Goal: Complete application form: Complete application form

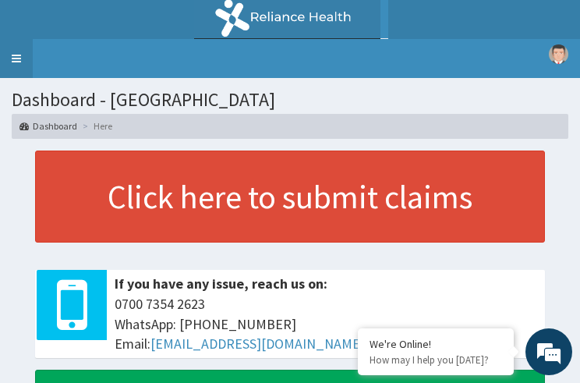
click at [16, 62] on link "Toggle navigation" at bounding box center [16, 58] width 33 height 39
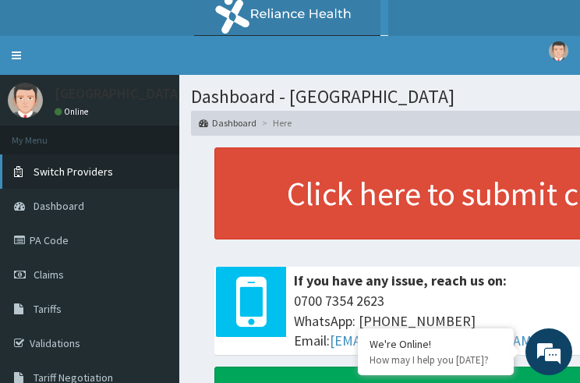
scroll to position [62, 0]
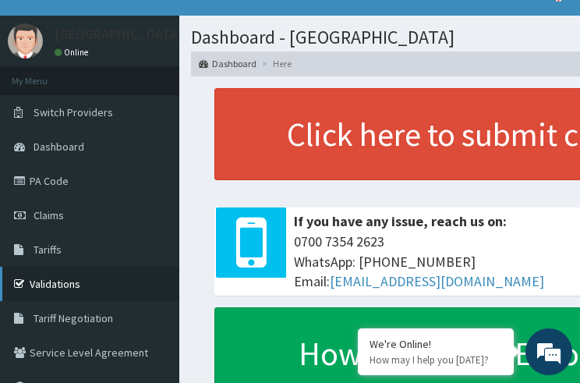
click at [59, 288] on link "Validations" at bounding box center [89, 284] width 179 height 34
click at [59, 281] on link "Validations" at bounding box center [89, 284] width 179 height 34
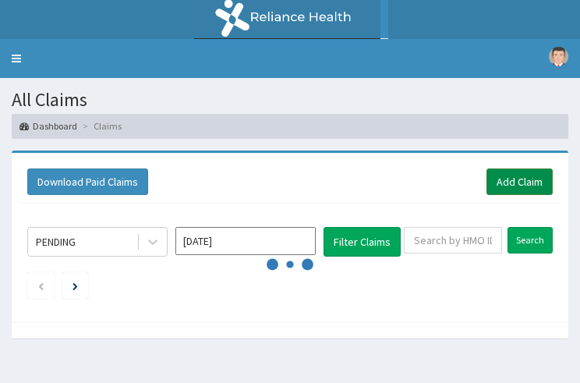
click at [536, 173] on link "Add Claim" at bounding box center [520, 182] width 66 height 27
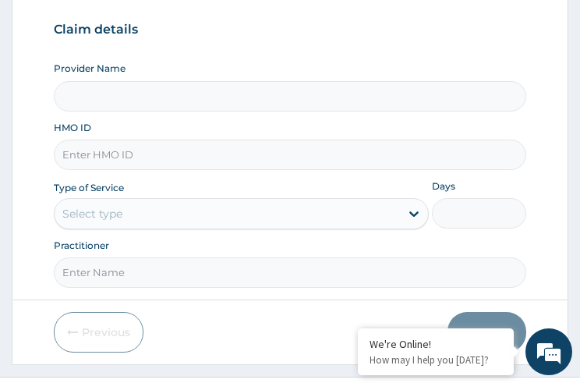
type input "FDQ/10068/A"
type input "Biensante Hospital"
type input "FDQ/10068/A"
click at [111, 208] on div "Select type" at bounding box center [92, 214] width 60 height 16
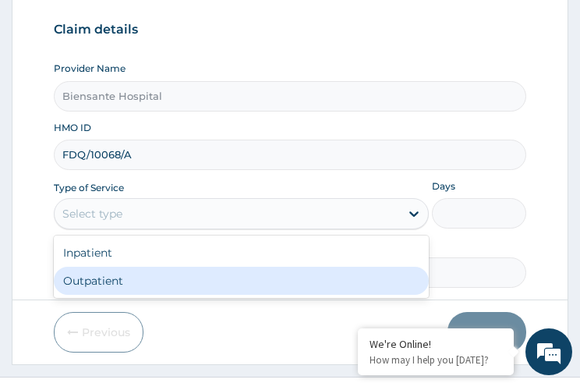
click at [102, 282] on div "Outpatient" at bounding box center [241, 281] width 375 height 28
type input "1"
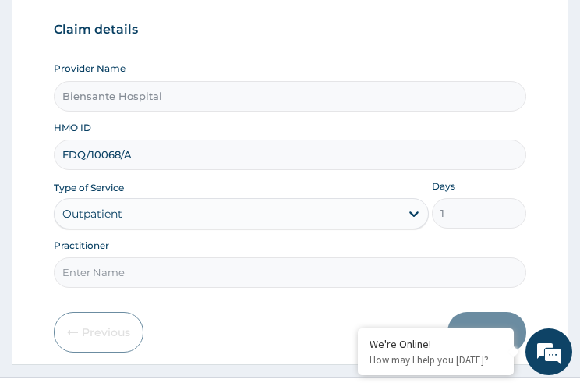
click at [110, 274] on input "Practitioner" at bounding box center [290, 272] width 472 height 30
type input "[PERSON_NAME]"
click at [488, 323] on button "Next" at bounding box center [487, 332] width 79 height 41
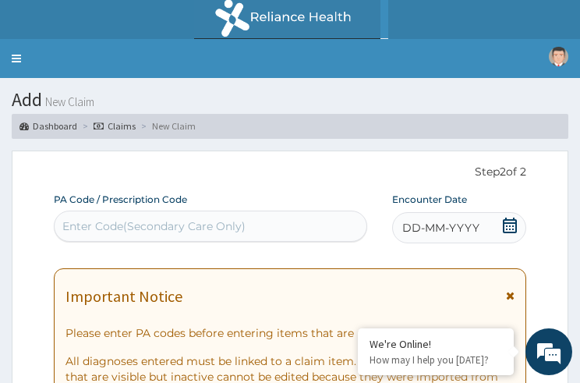
click at [509, 230] on icon at bounding box center [510, 226] width 16 height 16
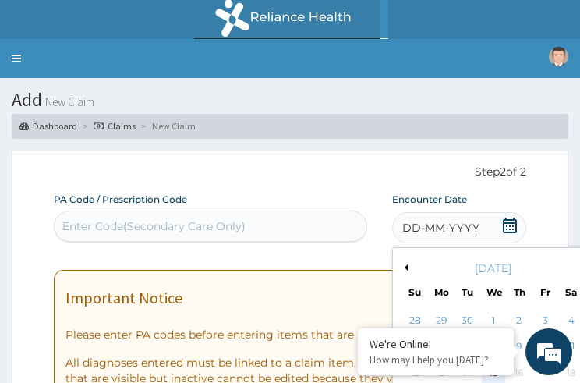
click at [494, 361] on div "15" at bounding box center [492, 372] width 23 height 23
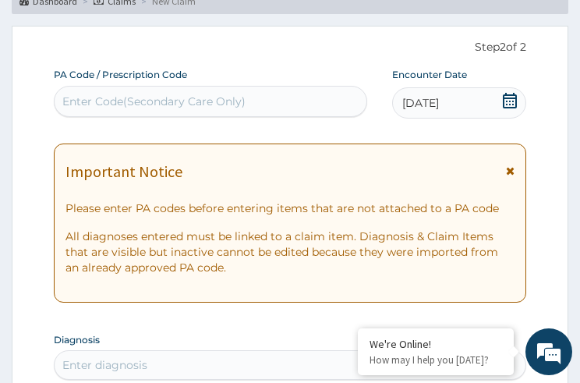
scroll to position [250, 0]
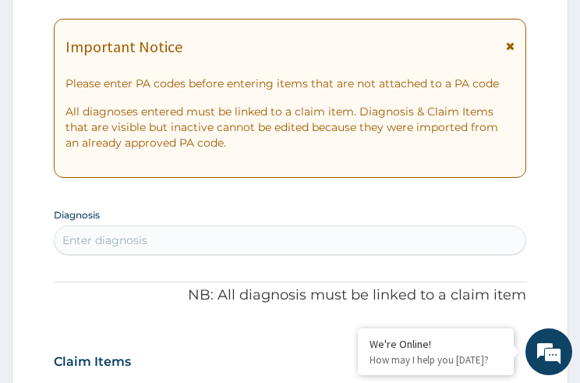
click at [130, 242] on div "Enter diagnosis" at bounding box center [104, 241] width 85 height 16
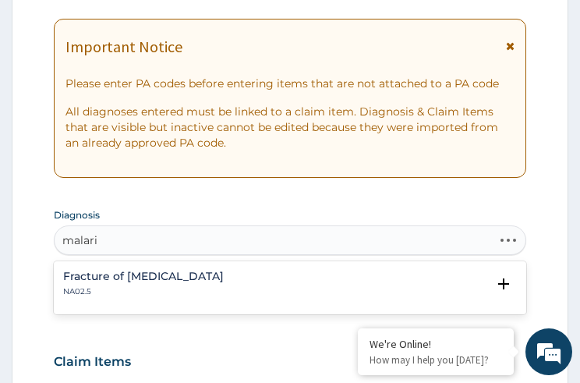
type input "[MEDICAL_DATA]"
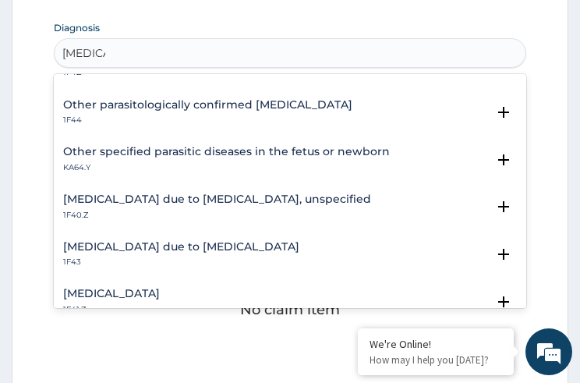
scroll to position [125, 0]
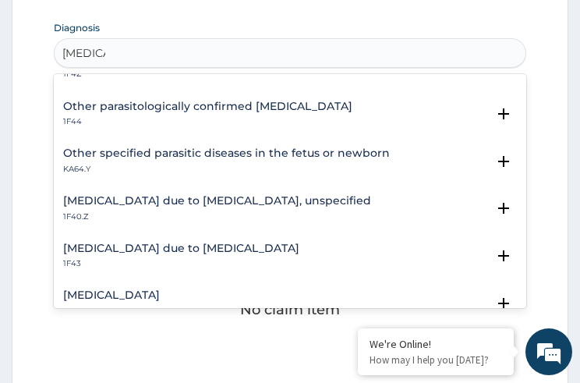
click at [136, 247] on h4 "[MEDICAL_DATA] due to [MEDICAL_DATA]" at bounding box center [181, 249] width 236 height 12
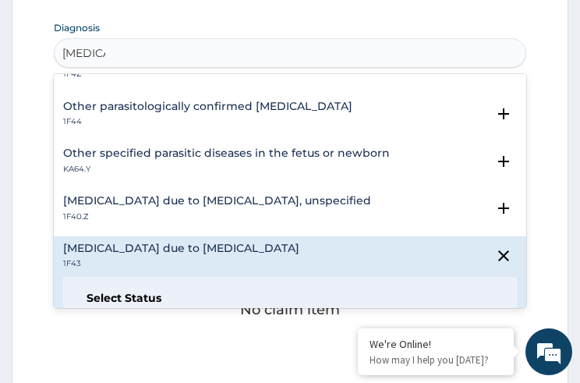
click at [136, 247] on h4 "[MEDICAL_DATA] due to [MEDICAL_DATA]" at bounding box center [181, 249] width 236 height 12
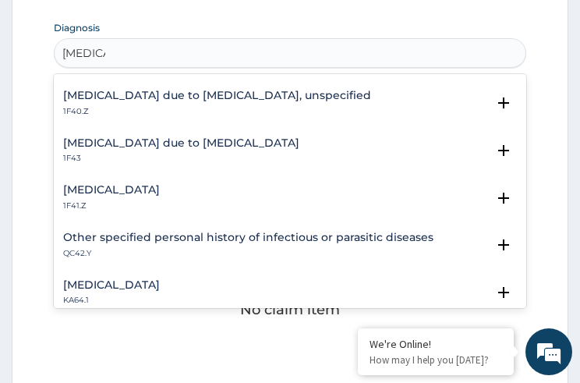
scroll to position [187, 0]
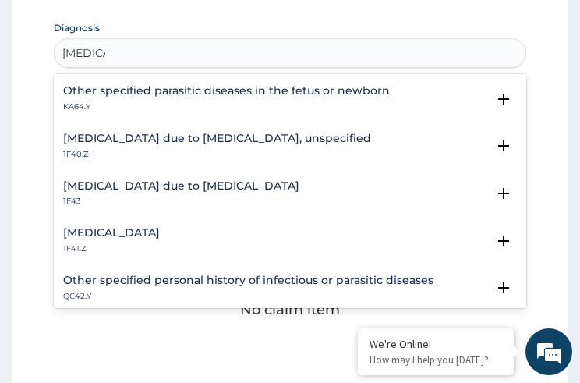
click at [190, 187] on h4 "[MEDICAL_DATA] due to [MEDICAL_DATA]" at bounding box center [181, 186] width 236 height 12
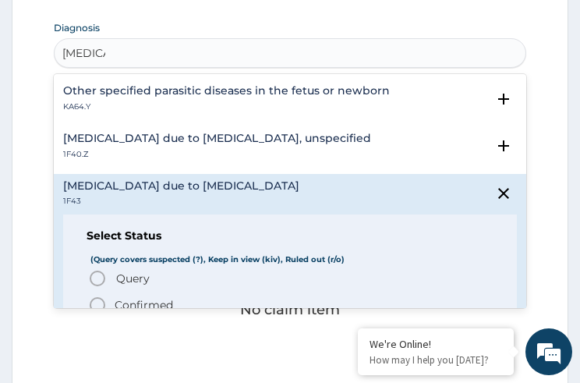
click at [190, 187] on h4 "[MEDICAL_DATA] due to [MEDICAL_DATA]" at bounding box center [181, 186] width 236 height 12
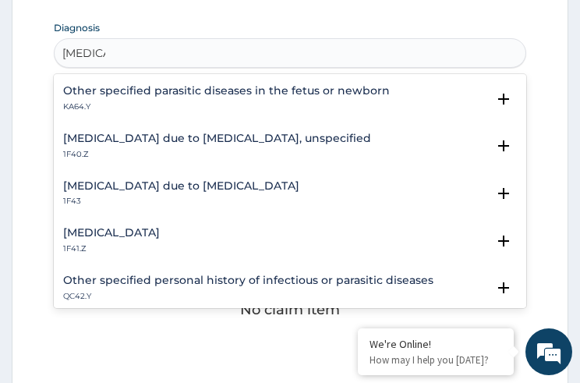
click at [94, 303] on div "Other specified personal history of infectious or parasitic diseases QC42.Y Sel…" at bounding box center [289, 292] width 453 height 35
click at [196, 186] on h4 "[MEDICAL_DATA] due to [MEDICAL_DATA]" at bounding box center [181, 186] width 236 height 12
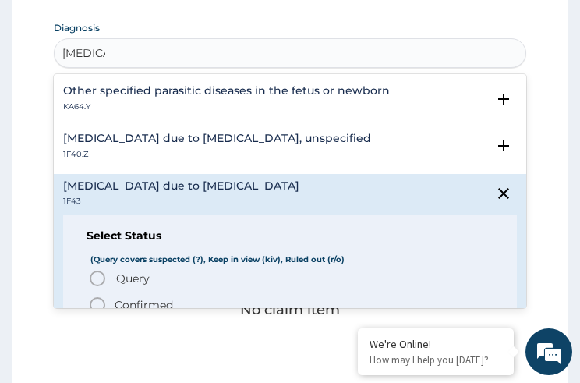
click at [101, 301] on icon "status option filled" at bounding box center [97, 305] width 19 height 19
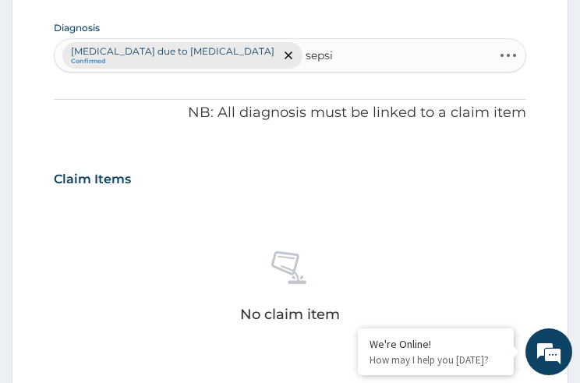
type input "[MEDICAL_DATA]"
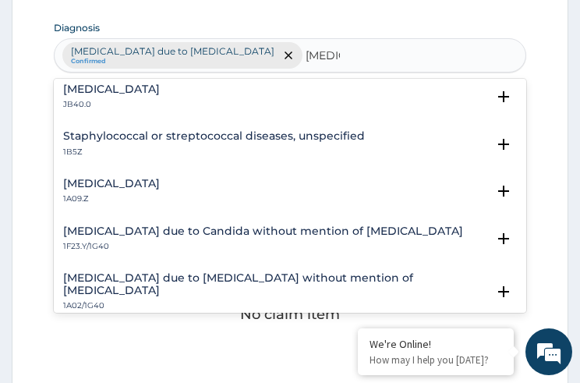
scroll to position [125, 0]
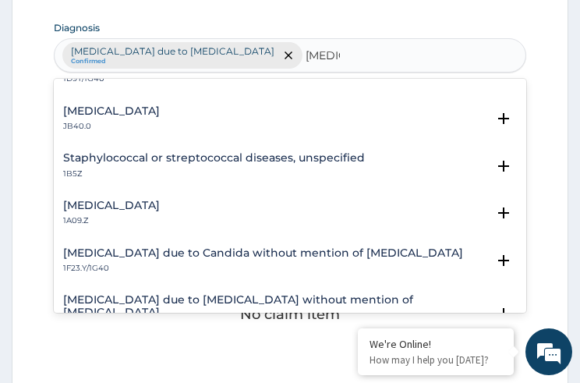
click at [111, 206] on h4 "[MEDICAL_DATA]" at bounding box center [111, 206] width 97 height 12
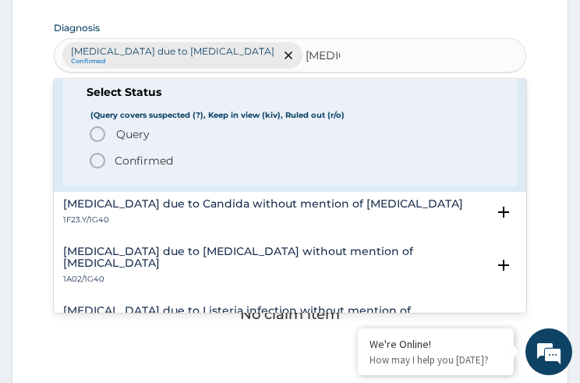
scroll to position [187, 0]
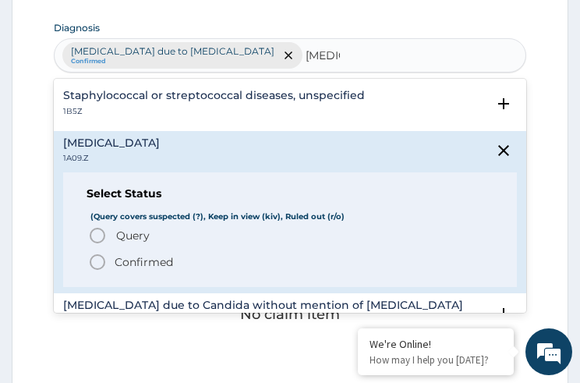
click at [100, 233] on icon "status option query" at bounding box center [97, 235] width 19 height 19
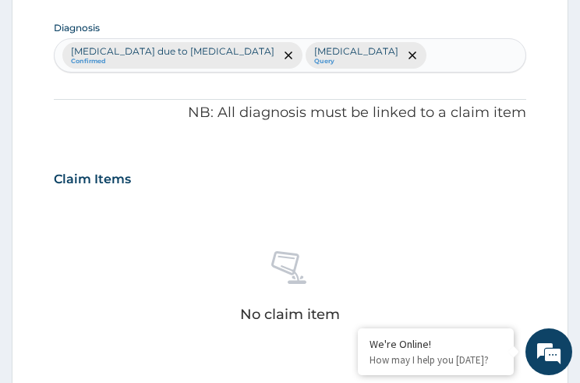
scroll to position [687, 0]
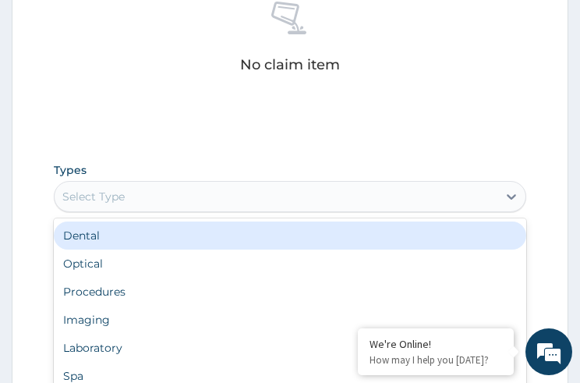
click at [119, 194] on div "Select Type" at bounding box center [93, 197] width 62 height 16
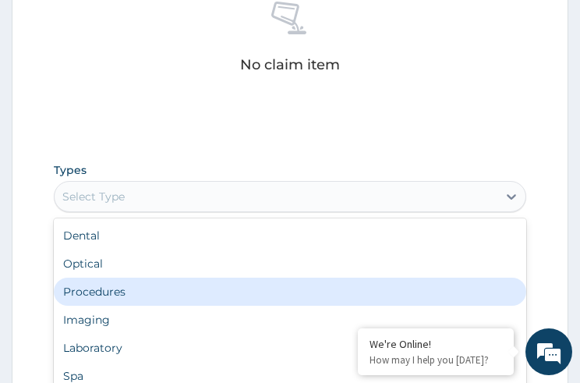
click at [107, 289] on div "Procedures" at bounding box center [290, 292] width 472 height 28
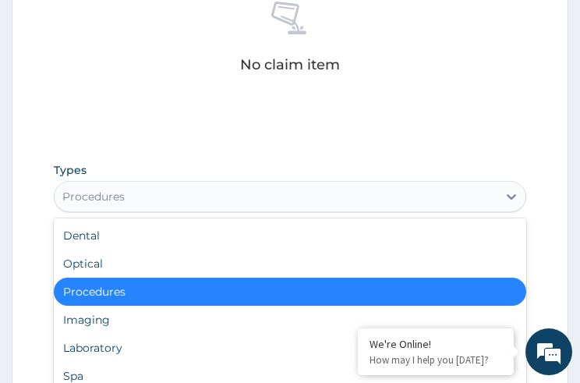
click at [117, 201] on div "Procedures" at bounding box center [93, 197] width 62 height 16
click at [138, 291] on div "Procedures" at bounding box center [290, 292] width 472 height 28
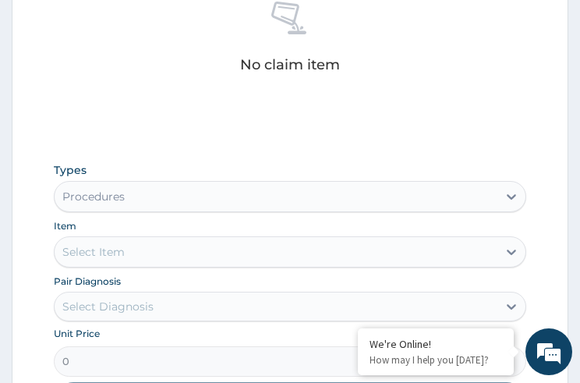
click at [137, 254] on div "Select Item" at bounding box center [276, 252] width 442 height 25
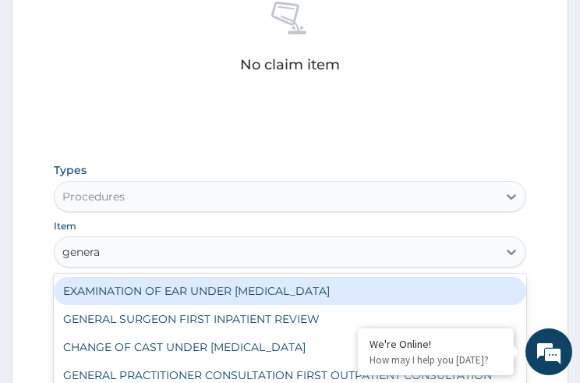
type input "general"
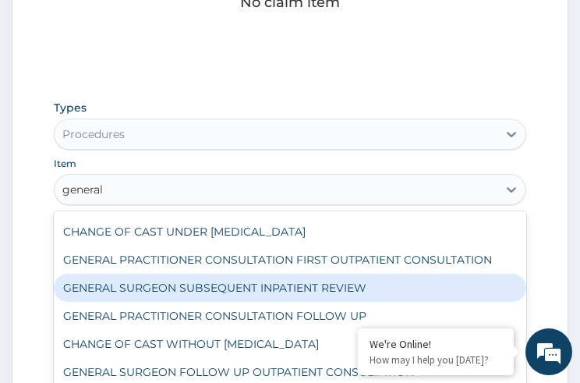
scroll to position [53, 0]
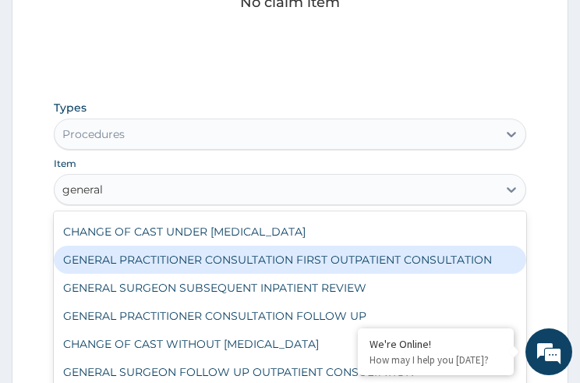
click at [126, 263] on div "GENERAL PRACTITIONER CONSULTATION FIRST OUTPATIENT CONSULTATION" at bounding box center [290, 260] width 472 height 28
type input "3547.5"
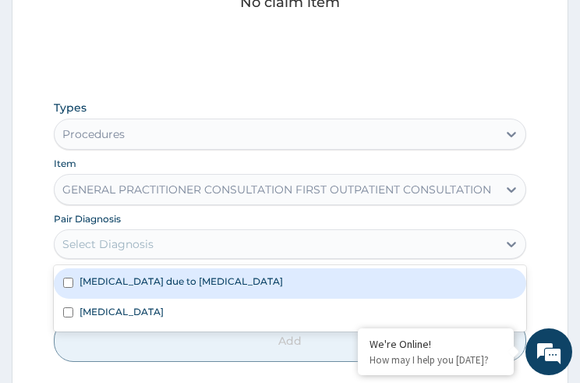
click at [126, 243] on div "Select Diagnosis" at bounding box center [107, 244] width 91 height 16
click at [69, 282] on input "checkbox" at bounding box center [68, 283] width 10 height 10
checkbox input "true"
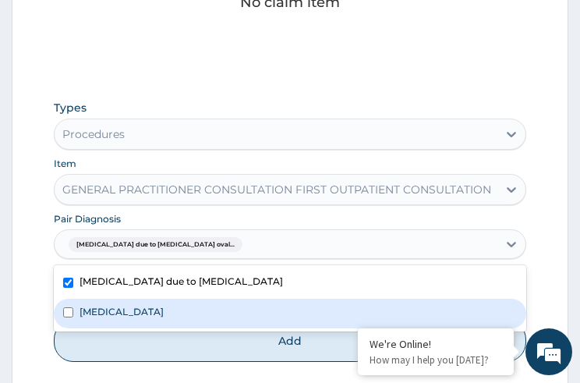
click at [69, 311] on input "checkbox" at bounding box center [68, 312] width 10 height 10
checkbox input "true"
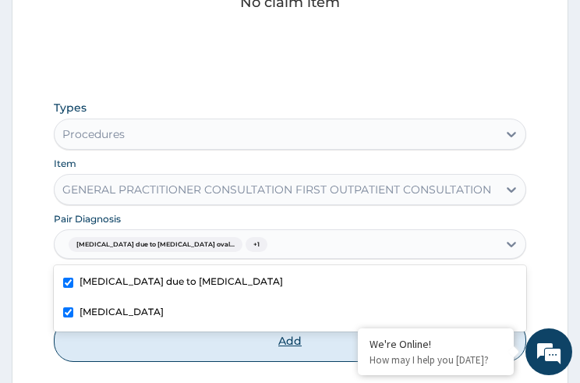
click at [287, 339] on button "Add" at bounding box center [290, 341] width 472 height 42
type input "0"
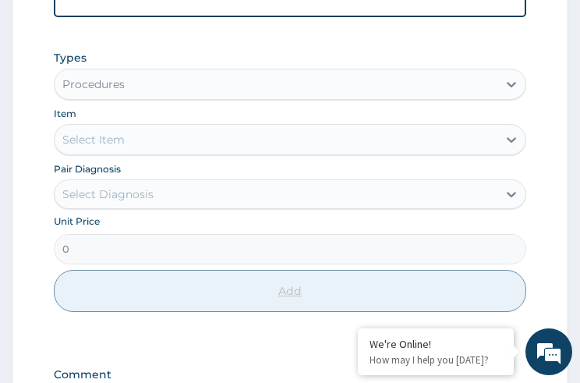
scroll to position [524, 0]
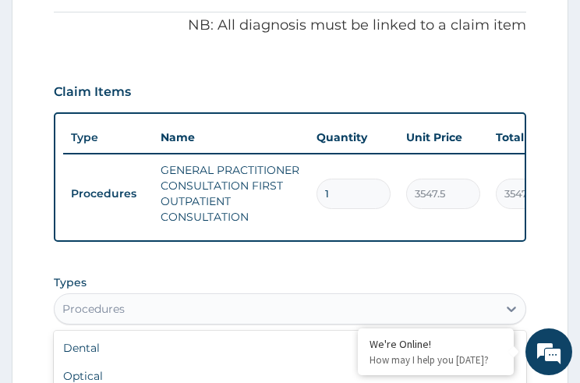
click at [190, 309] on div "Procedures" at bounding box center [276, 308] width 442 height 25
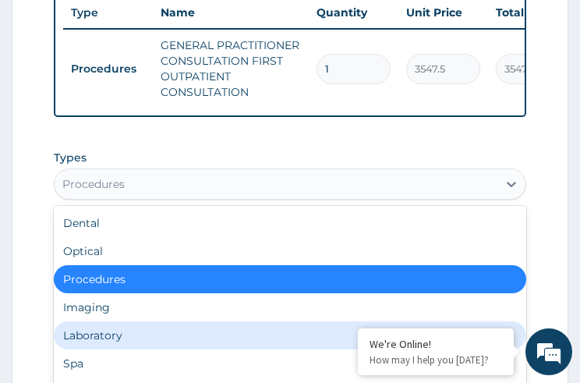
click at [136, 350] on div "Laboratory" at bounding box center [290, 335] width 472 height 28
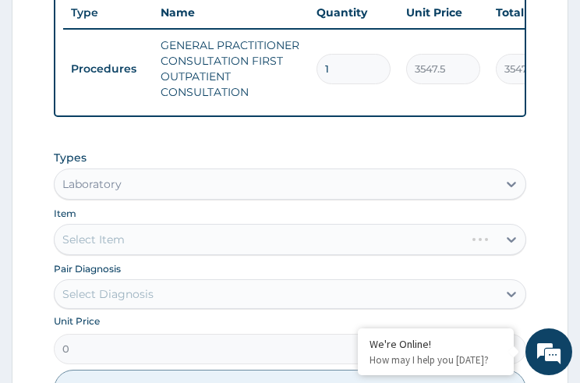
click at [119, 247] on div "Select Item" at bounding box center [290, 239] width 472 height 31
click at [111, 247] on div "Select Item" at bounding box center [290, 239] width 472 height 31
click at [111, 247] on div "Select Item" at bounding box center [93, 240] width 62 height 16
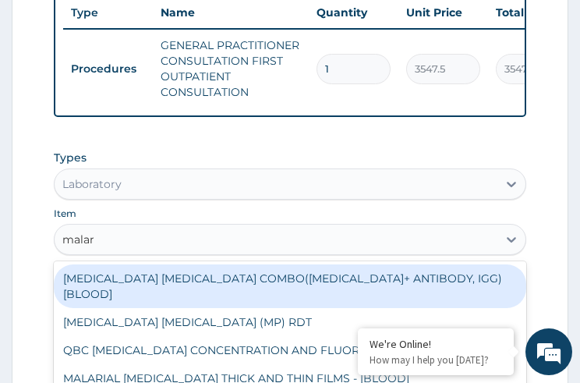
type input "malari"
click at [190, 283] on div "[MEDICAL_DATA] [MEDICAL_DATA] COMBO([MEDICAL_DATA]+ ANTIBODY, IGG) [BLOOD]" at bounding box center [290, 286] width 472 height 44
type input "1612.5"
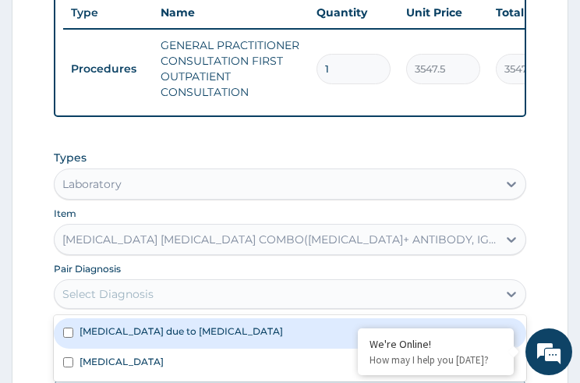
click at [141, 302] on div "Select Diagnosis" at bounding box center [107, 294] width 91 height 16
click at [127, 338] on label "[MEDICAL_DATA] due to [MEDICAL_DATA]" at bounding box center [182, 331] width 204 height 13
checkbox input "true"
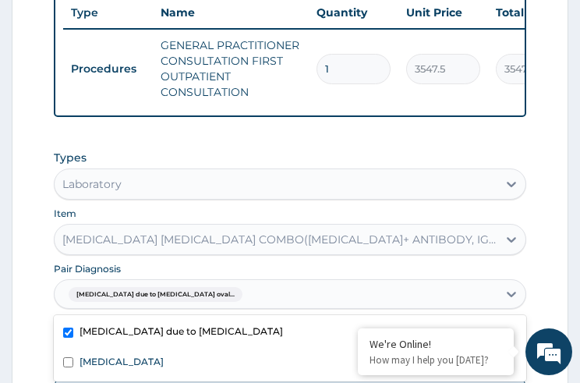
scroll to position [930, 0]
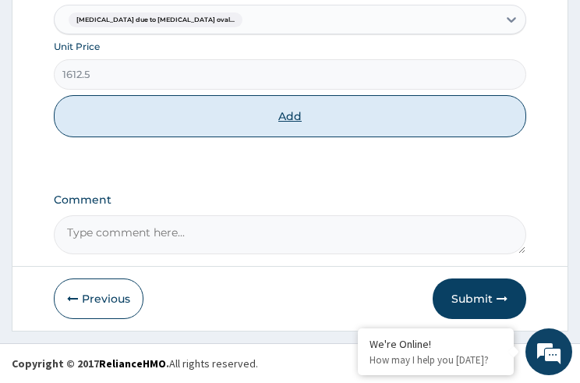
click at [298, 116] on button "Add" at bounding box center [290, 116] width 472 height 42
type input "0"
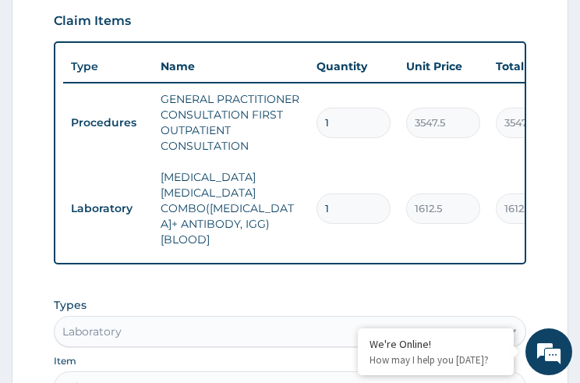
scroll to position [720, 0]
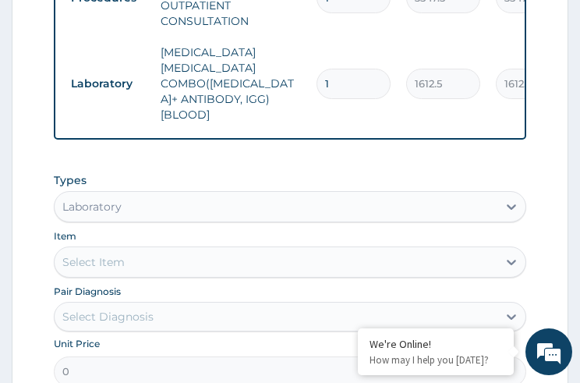
click at [147, 250] on div "Select Item" at bounding box center [276, 262] width 442 height 25
click at [105, 254] on div "Select Item" at bounding box center [93, 262] width 62 height 16
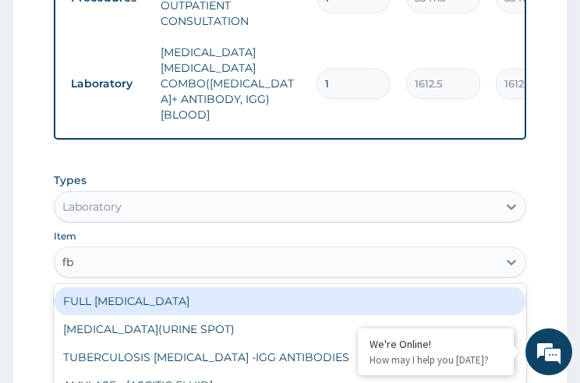
type input "fbc"
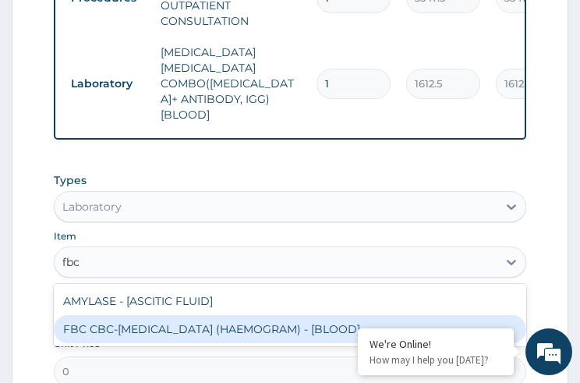
click at [100, 315] on div "FBC CBC-[MEDICAL_DATA] (HAEMOGRAM) - [BLOOD]" at bounding box center [290, 329] width 472 height 28
type input "4300"
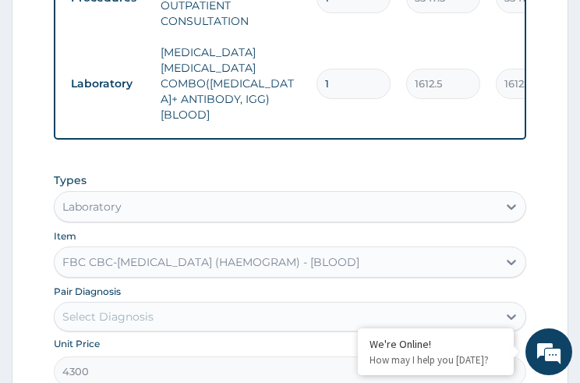
click at [106, 309] on div "Select Diagnosis" at bounding box center [107, 317] width 91 height 16
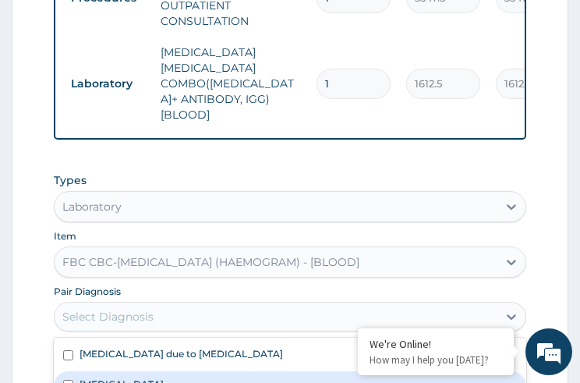
click at [68, 380] on input "checkbox" at bounding box center [68, 385] width 10 height 10
checkbox input "true"
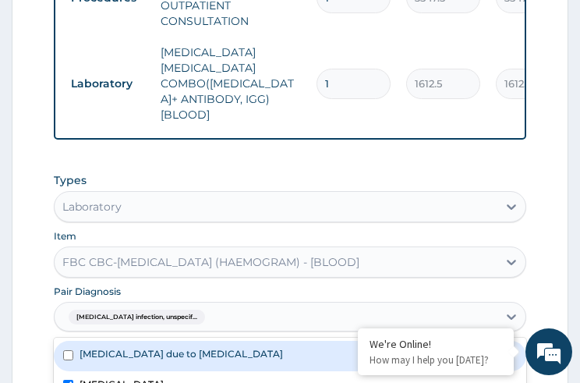
scroll to position [992, 0]
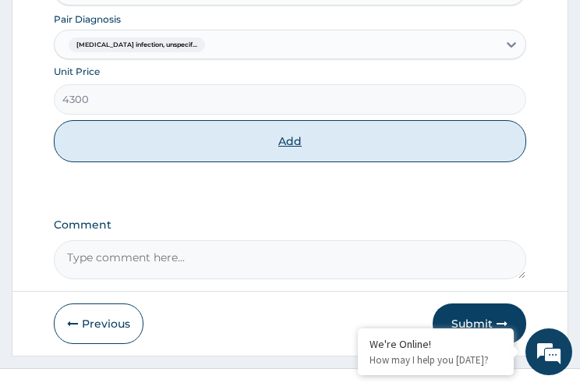
click at [281, 126] on button "Add" at bounding box center [290, 141] width 472 height 42
type input "0"
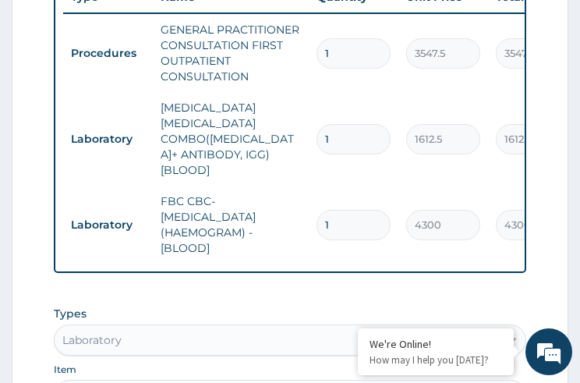
scroll to position [0, 310]
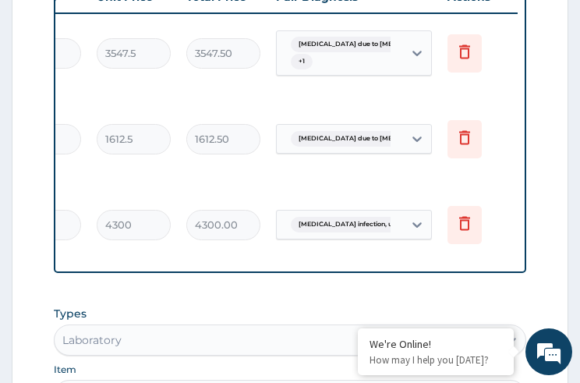
click at [365, 217] on span "[MEDICAL_DATA] infection, unspecif..." at bounding box center [359, 225] width 137 height 16
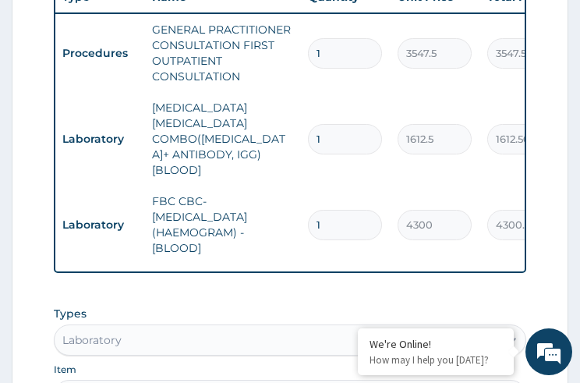
scroll to position [852, 0]
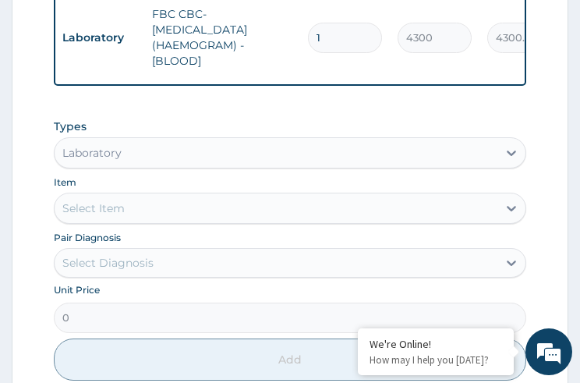
click at [193, 140] on div "Laboratory" at bounding box center [276, 152] width 442 height 25
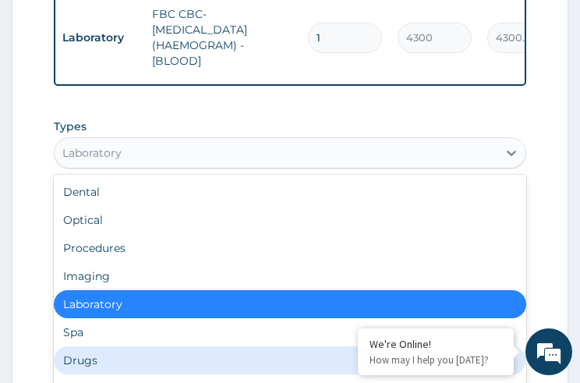
click at [86, 346] on div "Drugs" at bounding box center [290, 360] width 472 height 28
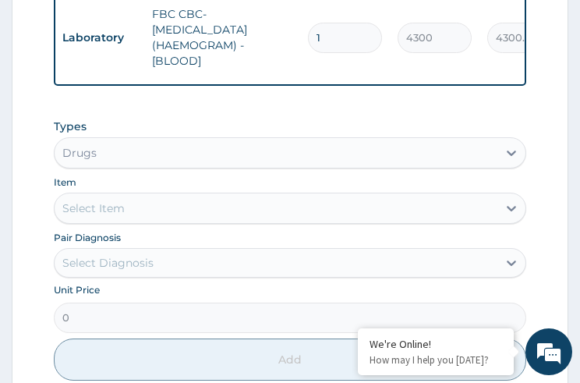
click at [79, 201] on div "Select Item" at bounding box center [93, 209] width 62 height 16
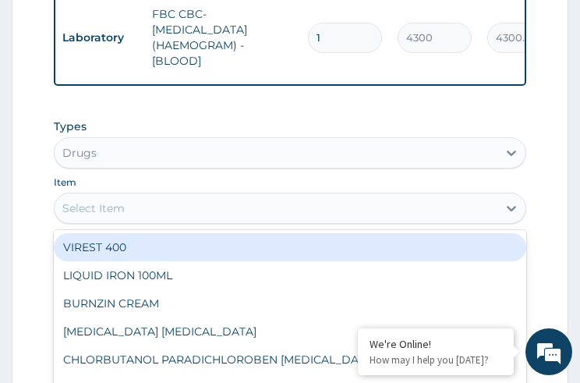
click at [79, 201] on div "Select Item" at bounding box center [93, 209] width 62 height 16
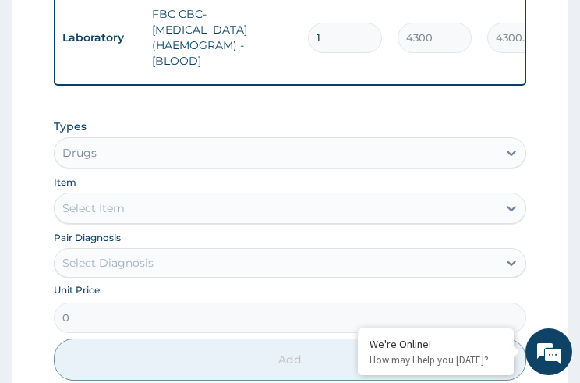
click at [79, 201] on div "Select Item" at bounding box center [93, 209] width 62 height 16
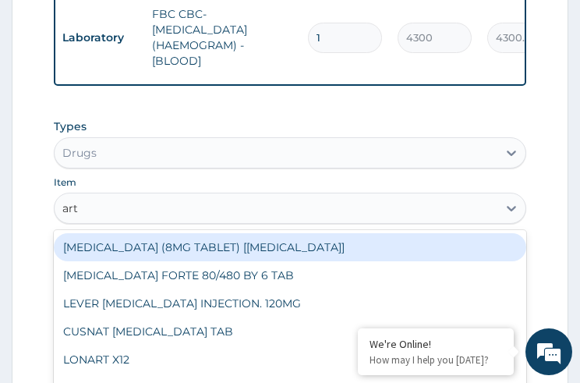
type input "arte"
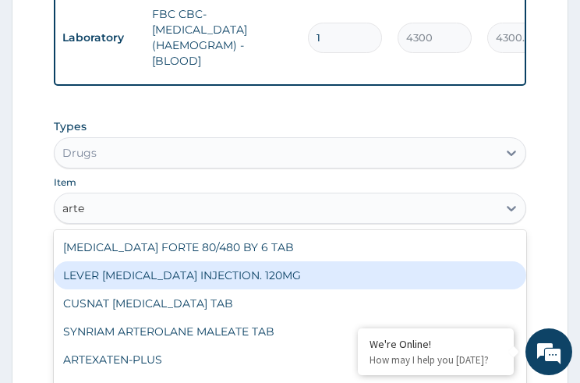
click at [126, 261] on div "LEVER [MEDICAL_DATA] INJECTION. 120MG" at bounding box center [290, 275] width 472 height 28
type input "2365"
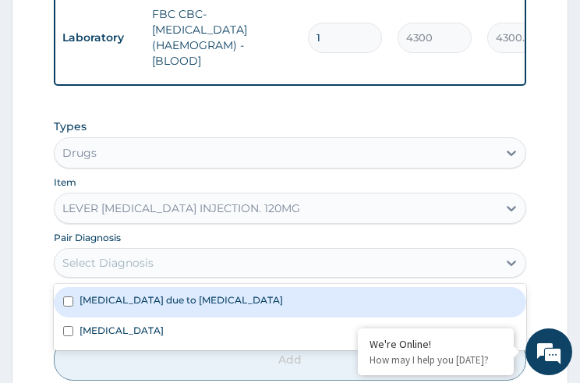
click at [116, 255] on div "Select Diagnosis" at bounding box center [107, 263] width 91 height 16
click at [80, 293] on label "[MEDICAL_DATA] due to [MEDICAL_DATA]" at bounding box center [182, 299] width 204 height 13
checkbox input "true"
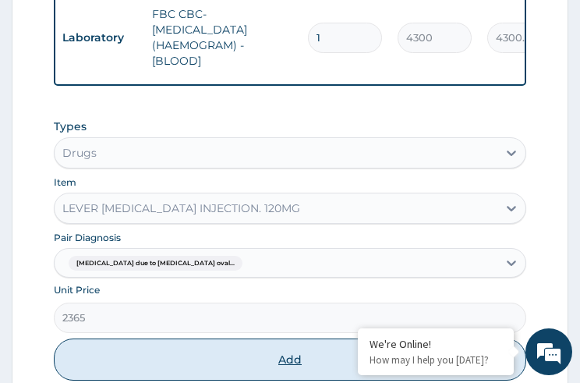
click at [286, 340] on button "Add" at bounding box center [290, 360] width 472 height 42
type input "0"
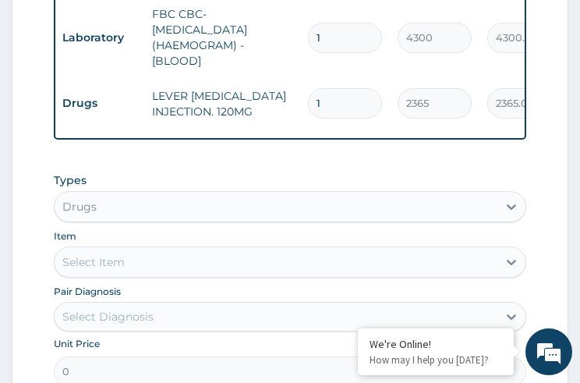
type input "0.00"
type input "3"
type input "7095.00"
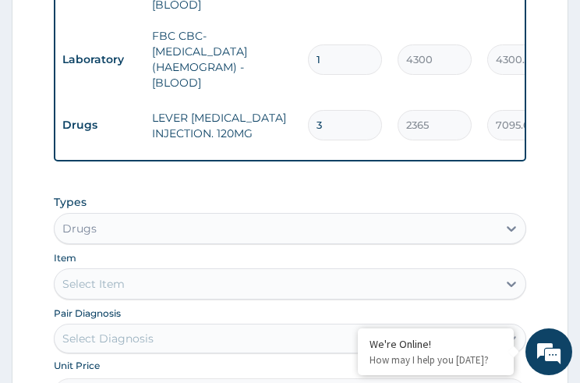
scroll to position [824, 0]
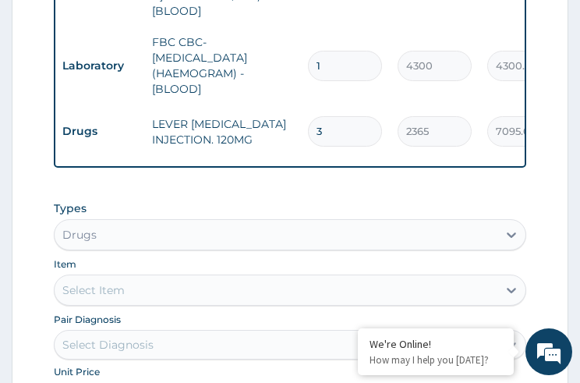
type input "3"
click at [119, 282] on div "Select Item" at bounding box center [93, 290] width 62 height 16
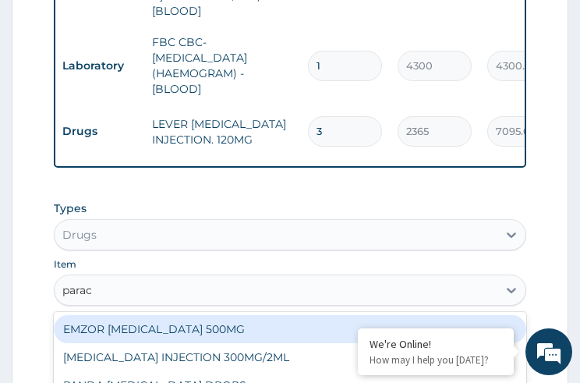
type input "parace"
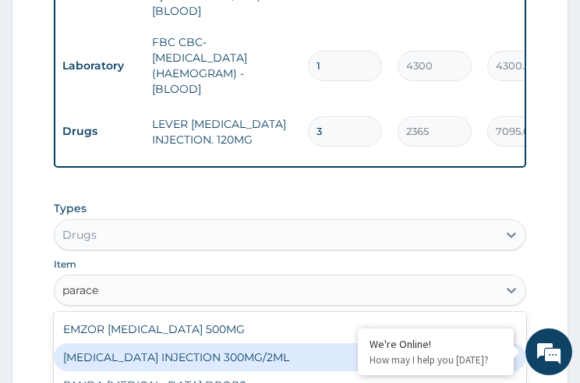
click at [95, 343] on div "[MEDICAL_DATA] INJECTION 300MG/2ML" at bounding box center [290, 357] width 472 height 28
type input "260.1499938964844"
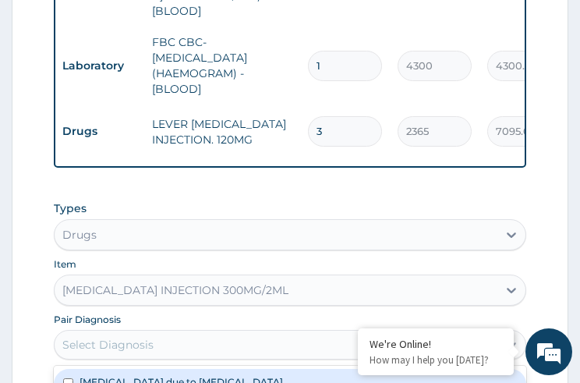
click at [112, 337] on div "Select Diagnosis" at bounding box center [107, 345] width 91 height 16
click at [92, 375] on label "[MEDICAL_DATA] due to [MEDICAL_DATA]" at bounding box center [182, 381] width 204 height 13
checkbox input "true"
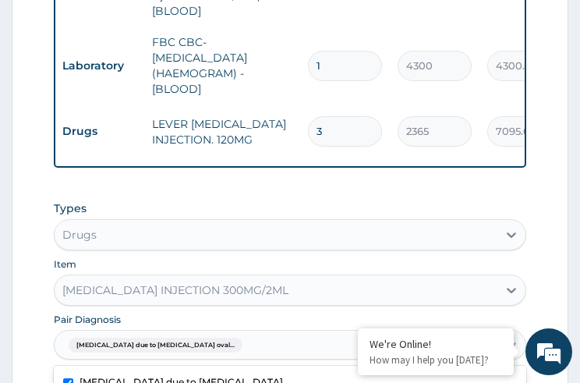
scroll to position [1011, 0]
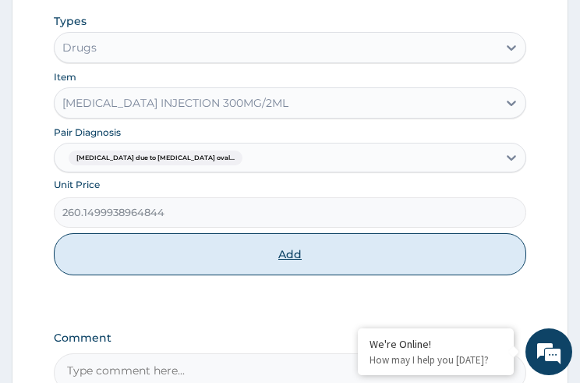
click at [301, 236] on button "Add" at bounding box center [290, 254] width 472 height 42
type input "0"
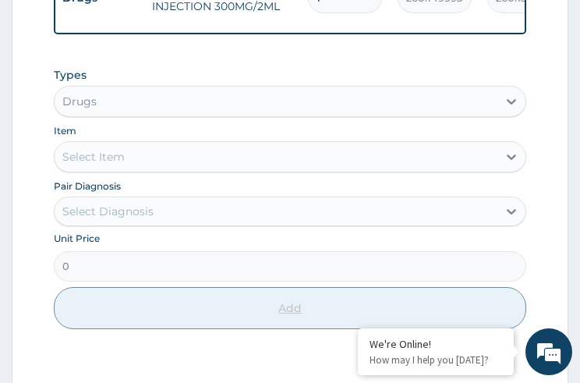
scroll to position [785, 0]
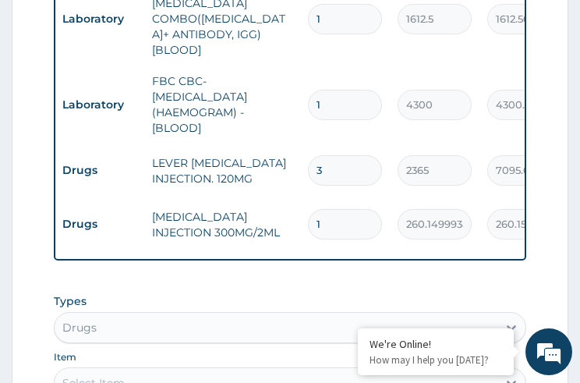
type input "0.00"
type input "6"
type input "1560.90"
type input "6"
click at [157, 371] on div "Select Item" at bounding box center [276, 383] width 442 height 25
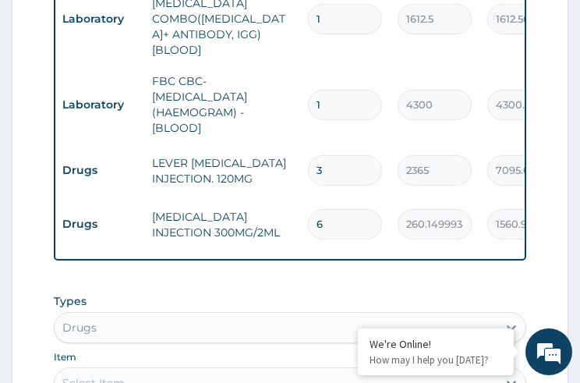
scroll to position [910, 0]
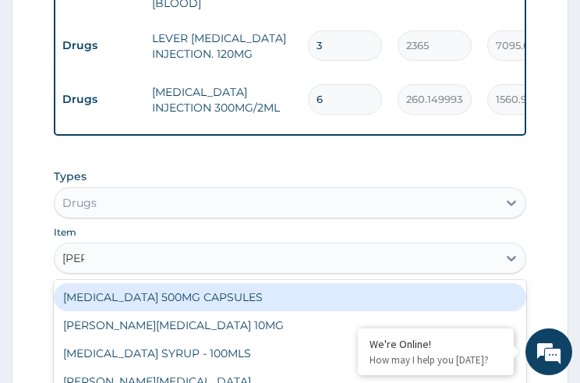
type input "lorat"
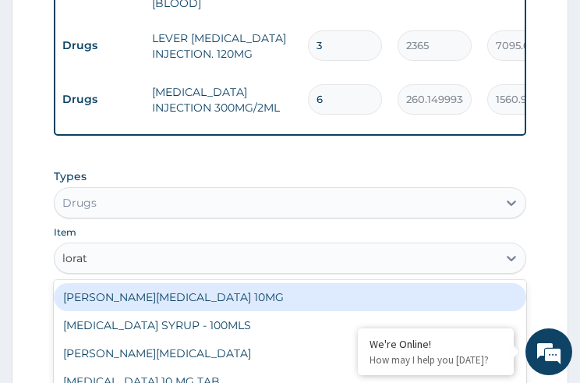
click at [157, 367] on div "[MEDICAL_DATA] 10 MG TAB" at bounding box center [290, 381] width 472 height 28
type input "59.125"
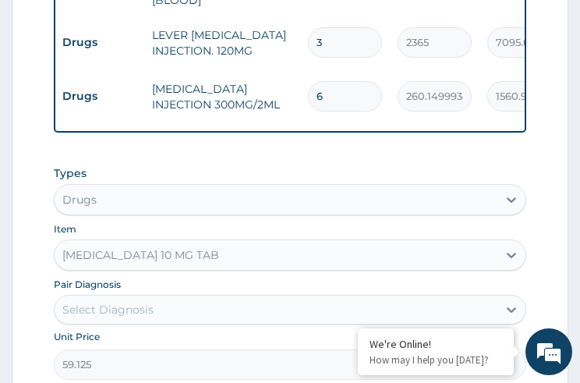
scroll to position [1035, 0]
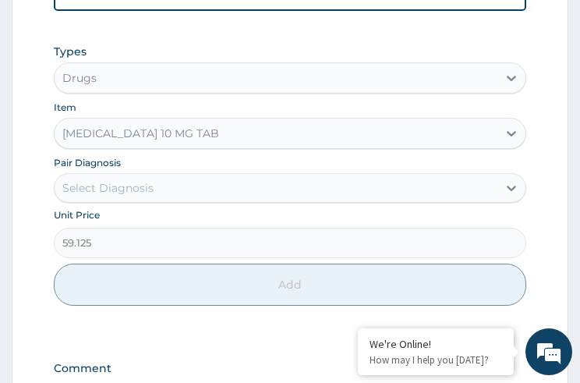
click at [178, 176] on div "Select Diagnosis" at bounding box center [276, 188] width 442 height 25
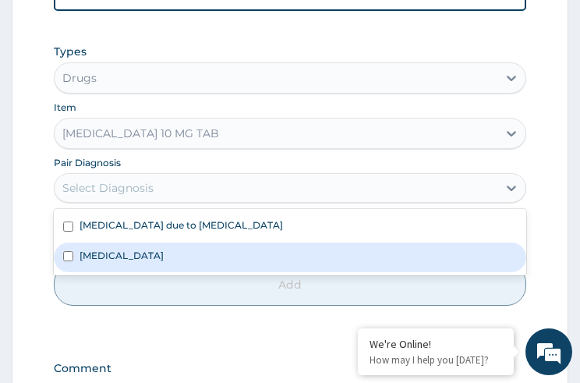
click at [119, 249] on label "[MEDICAL_DATA]" at bounding box center [122, 255] width 84 height 13
checkbox input "true"
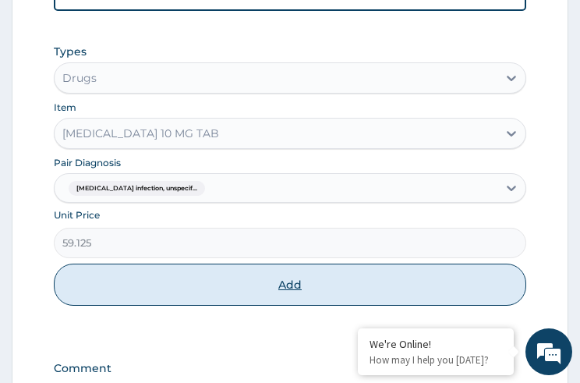
click at [284, 266] on button "Add" at bounding box center [290, 285] width 472 height 42
type input "0"
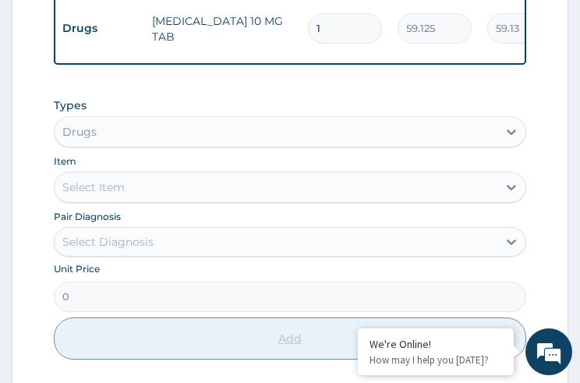
scroll to position [839, 0]
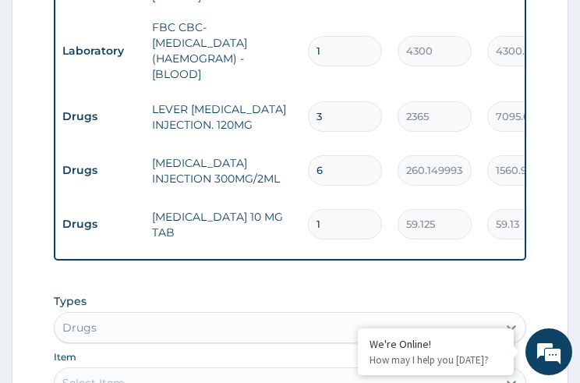
type input "0.00"
type input "5"
type input "295.63"
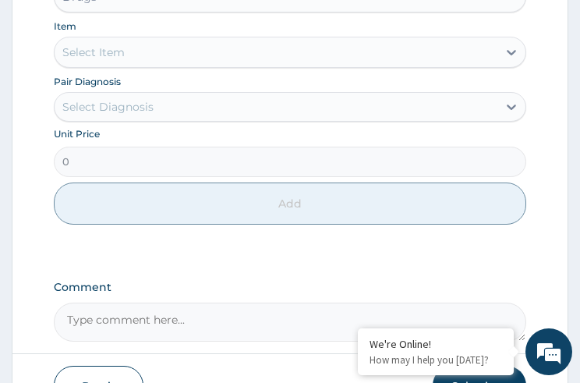
scroll to position [1232, 0]
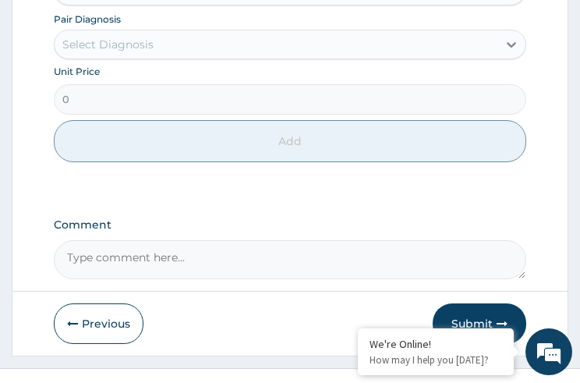
type input "5"
click at [470, 304] on button "Submit" at bounding box center [480, 324] width 94 height 41
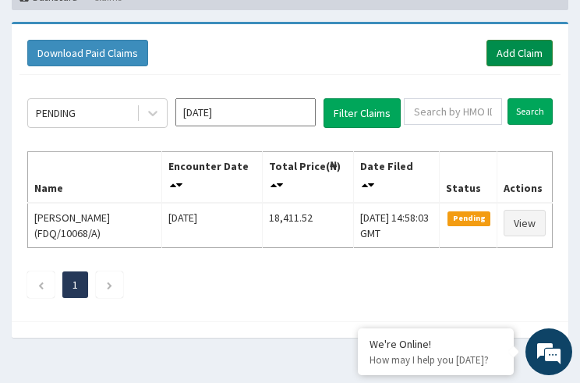
click at [505, 50] on link "Add Claim" at bounding box center [520, 53] width 66 height 27
